Goal: Task Accomplishment & Management: Manage account settings

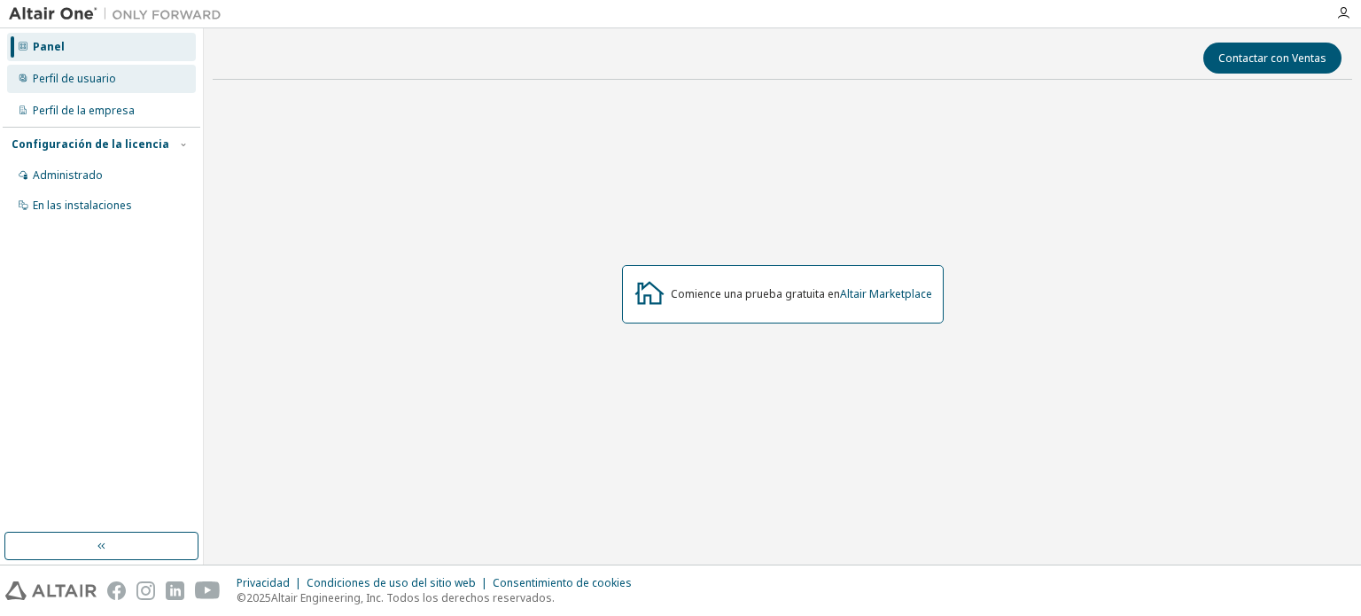
click at [78, 74] on font "Perfil de usuario" at bounding box center [74, 78] width 83 height 15
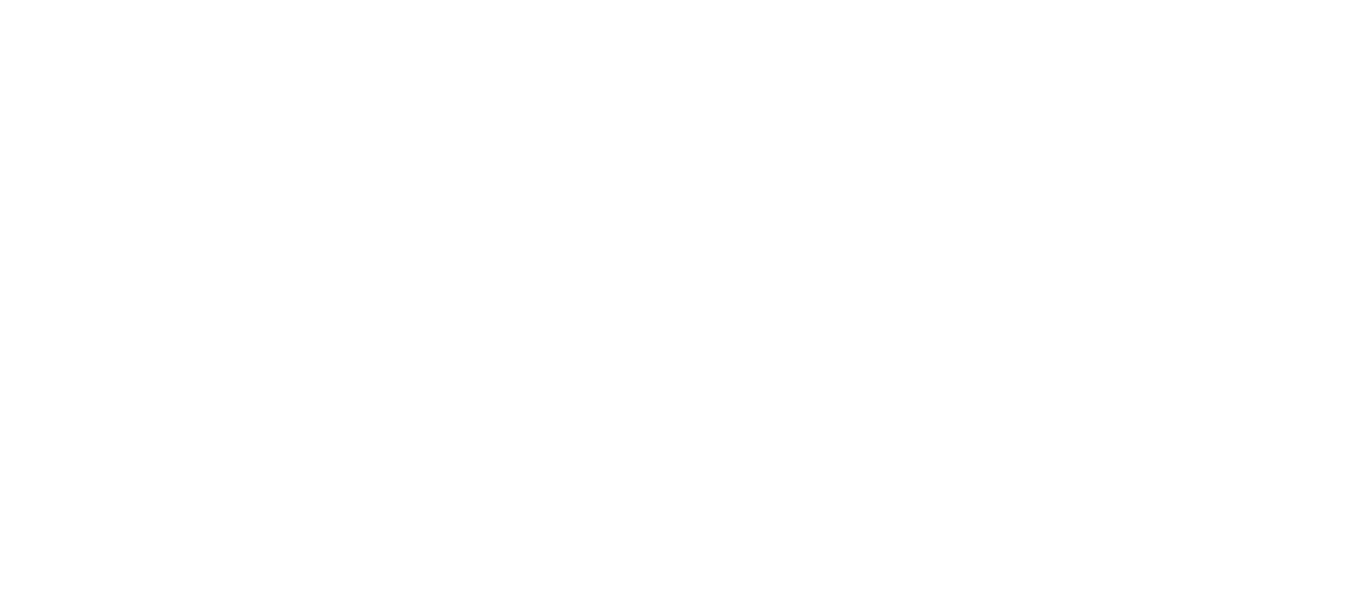
click at [482, 161] on div at bounding box center [680, 308] width 1361 height 616
click at [280, 98] on div at bounding box center [680, 308] width 1361 height 616
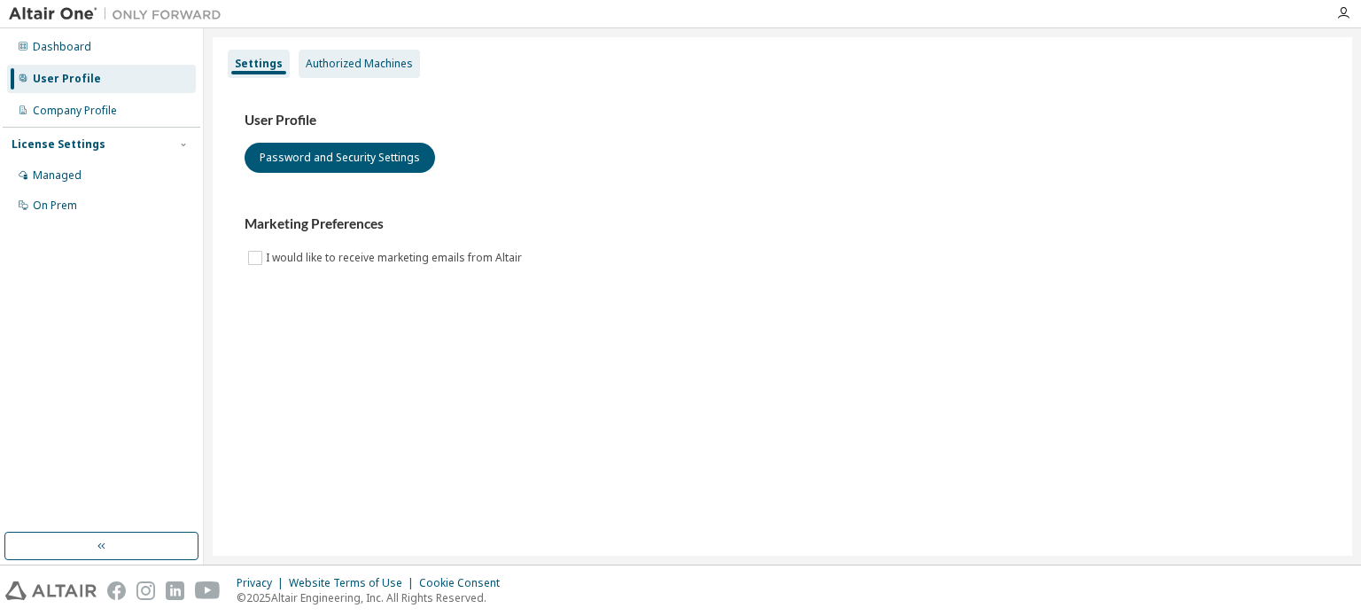
click at [353, 64] on div "Authorized Machines" at bounding box center [359, 64] width 107 height 14
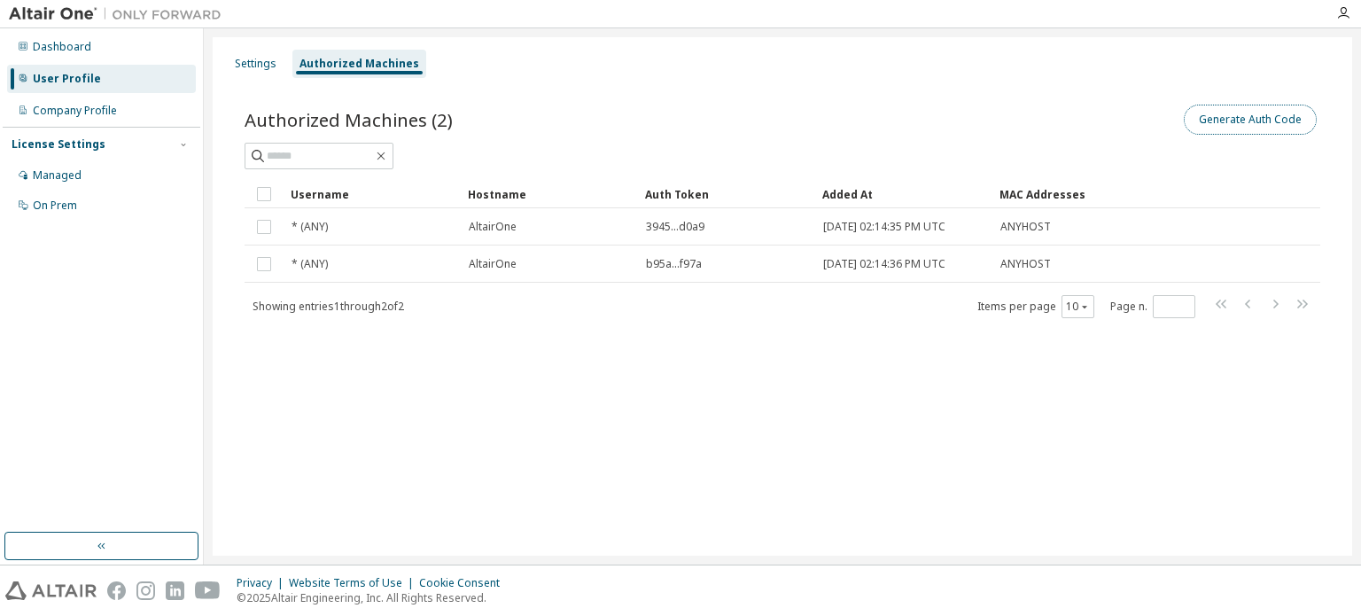
click at [1226, 120] on button "Generate Auth Code" at bounding box center [1250, 120] width 133 height 30
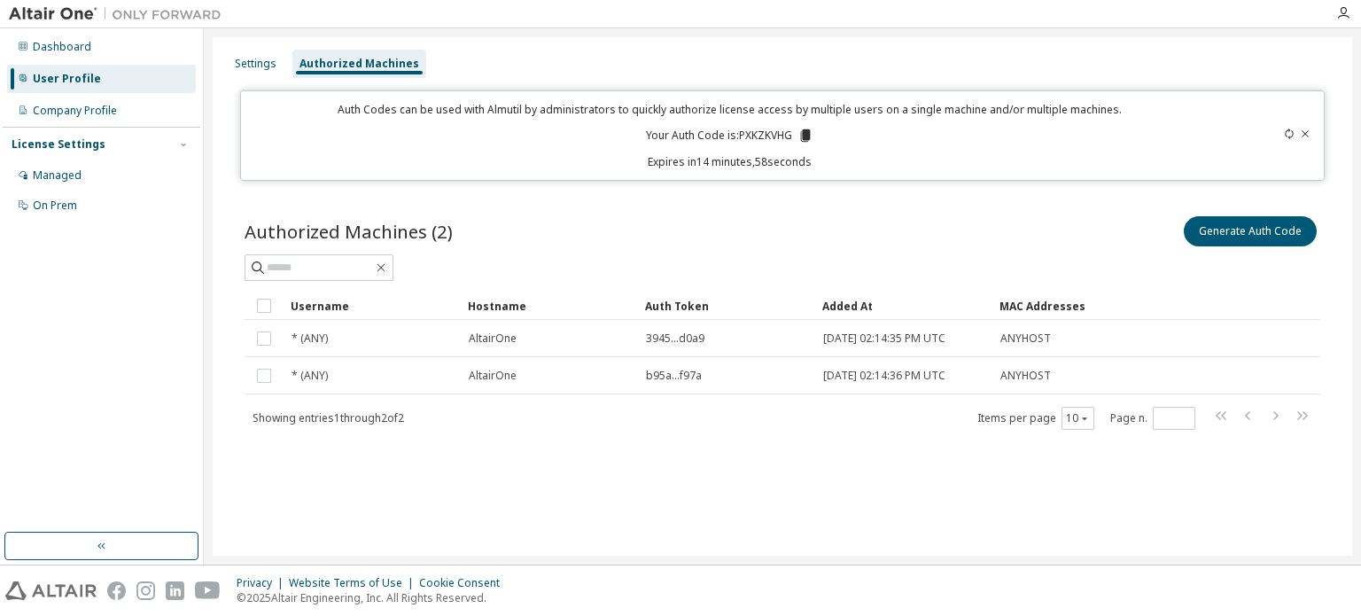
click at [806, 134] on icon at bounding box center [805, 135] width 10 height 12
click at [845, 165] on p "Expires in 11 minutes, 49 seconds" at bounding box center [729, 161] width 955 height 15
click at [816, 204] on div "Authorized Machines (2) Generate Auth Code Clear Load Save Save As Field Operat…" at bounding box center [782, 333] width 1118 height 285
click at [808, 135] on icon at bounding box center [805, 135] width 10 height 12
